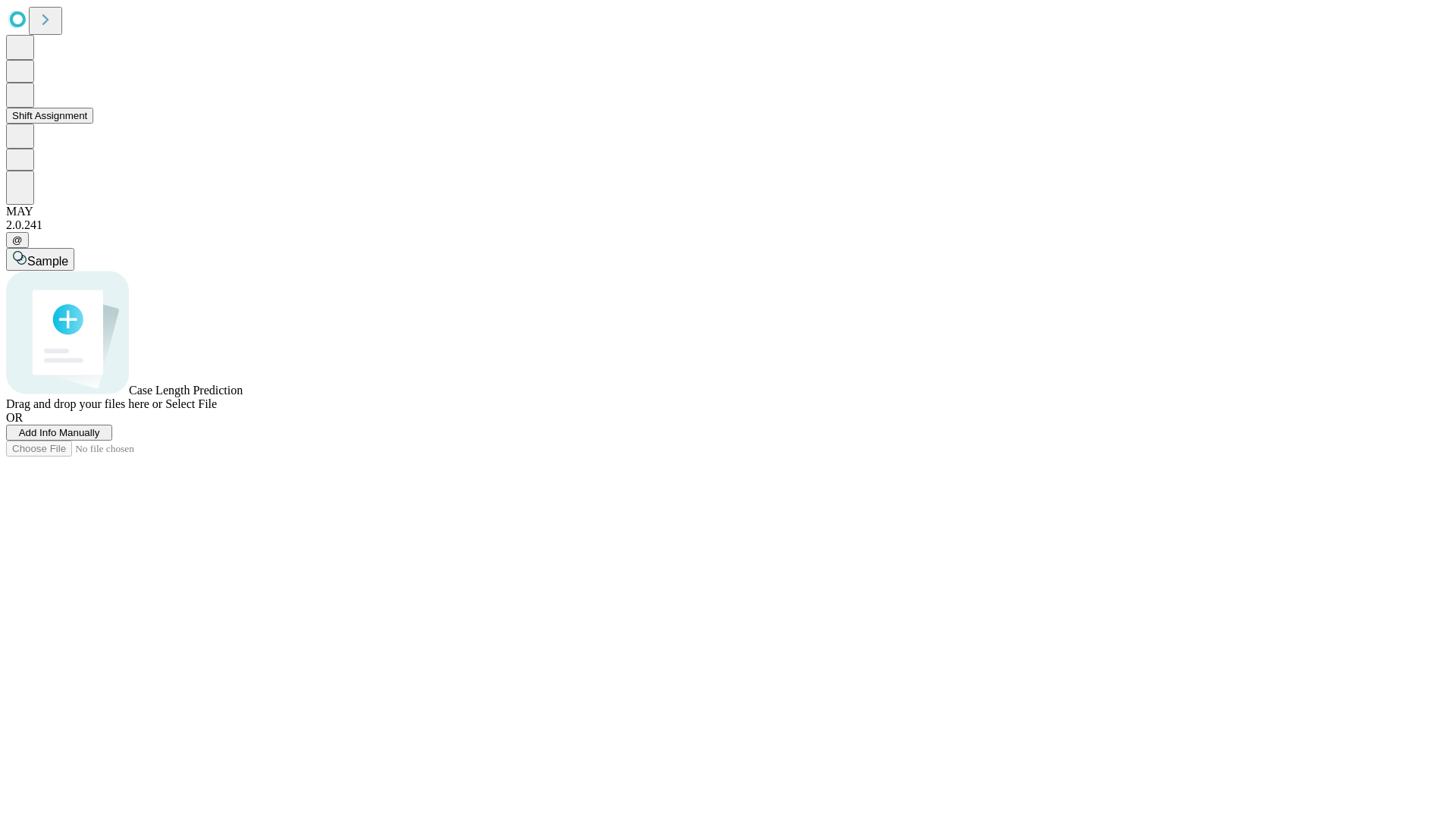
click at [93, 124] on button "Shift Assignment" at bounding box center [50, 115] width 88 height 16
